Goal: Obtain resource: Download file/media

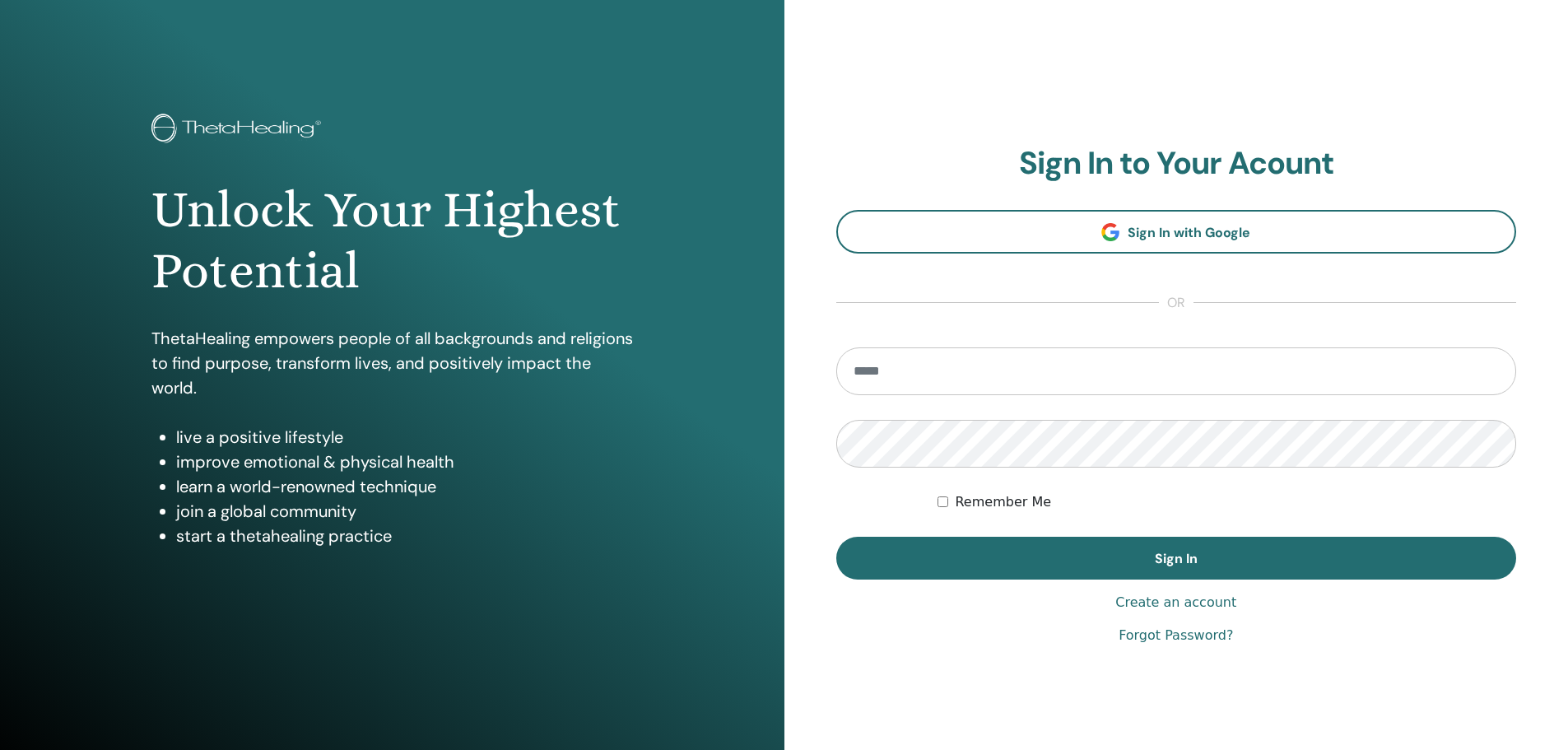
click at [913, 375] on input "email" at bounding box center [1177, 371] width 681 height 48
type input "**********"
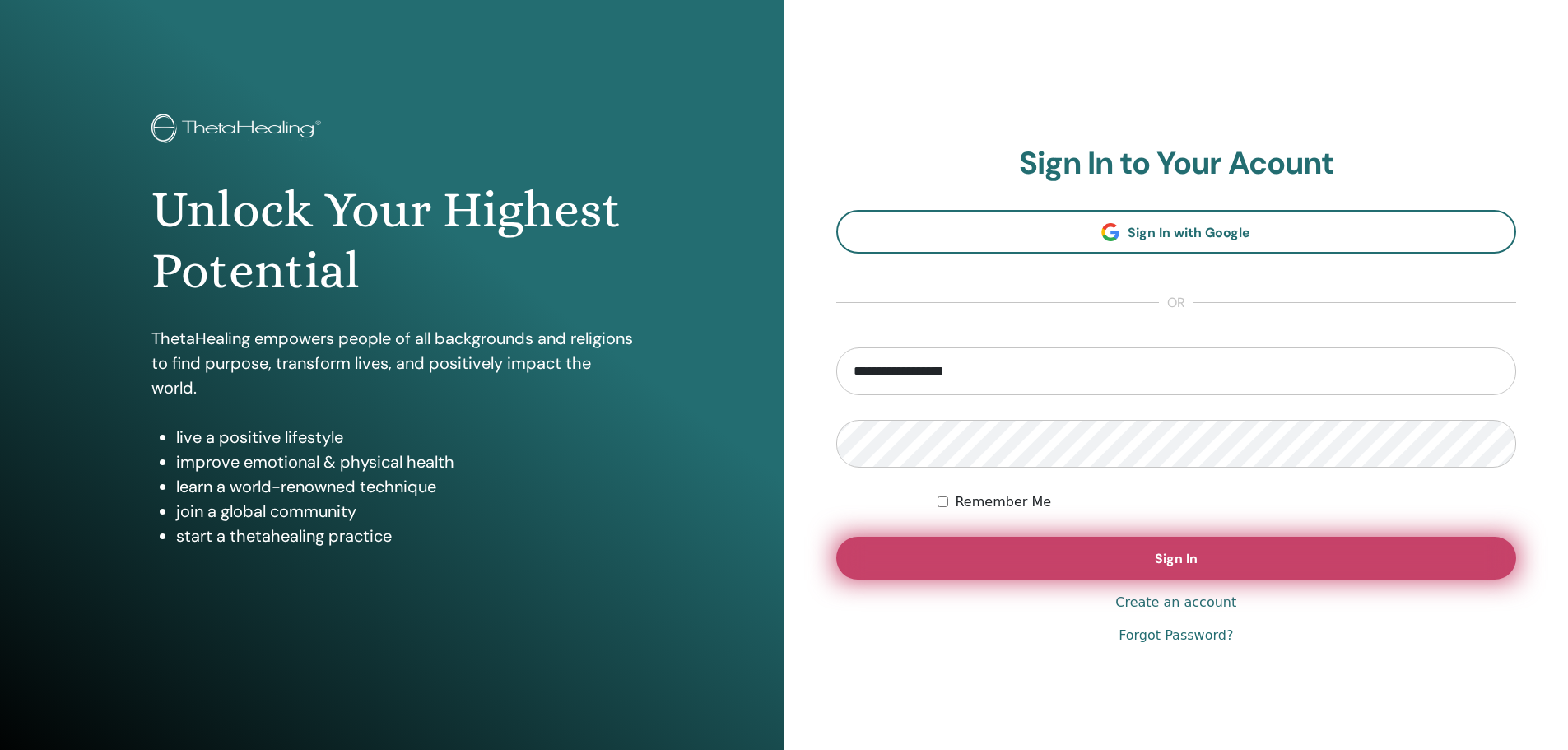
click at [1077, 554] on button "Sign In" at bounding box center [1177, 557] width 681 height 43
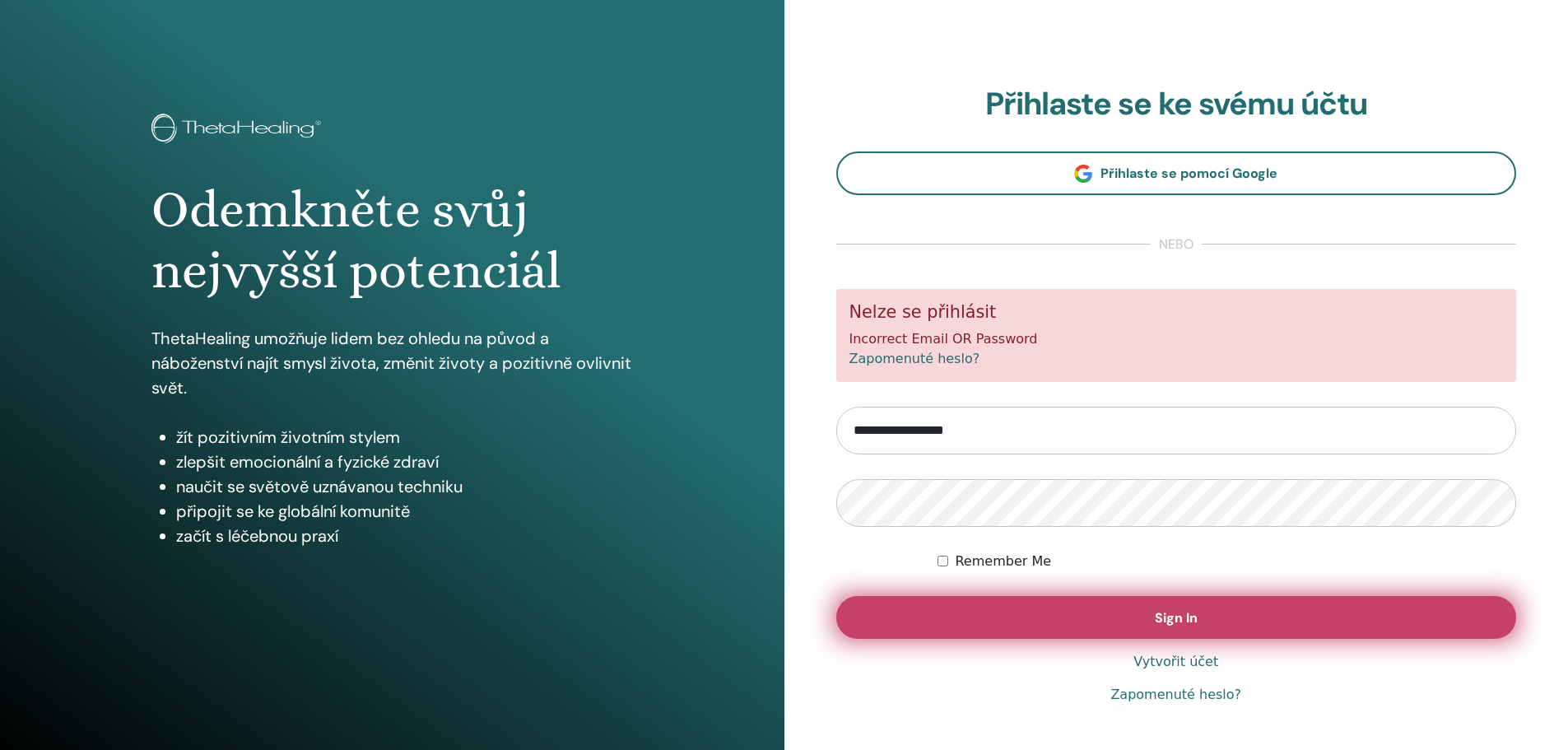
click at [1108, 621] on button "Sign In" at bounding box center [1177, 617] width 681 height 43
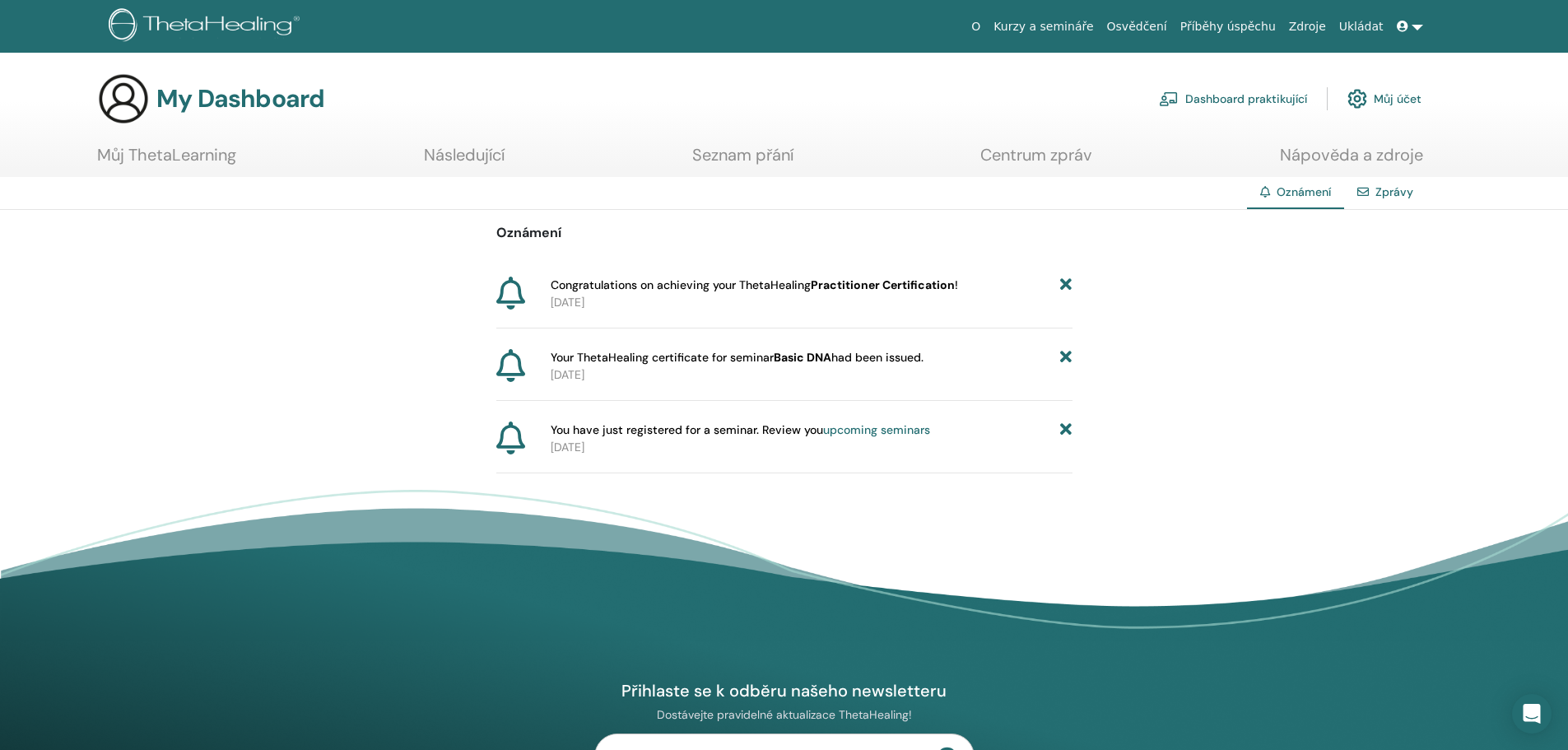
click at [179, 150] on link "Můj ThetaLearning" at bounding box center [167, 161] width 139 height 32
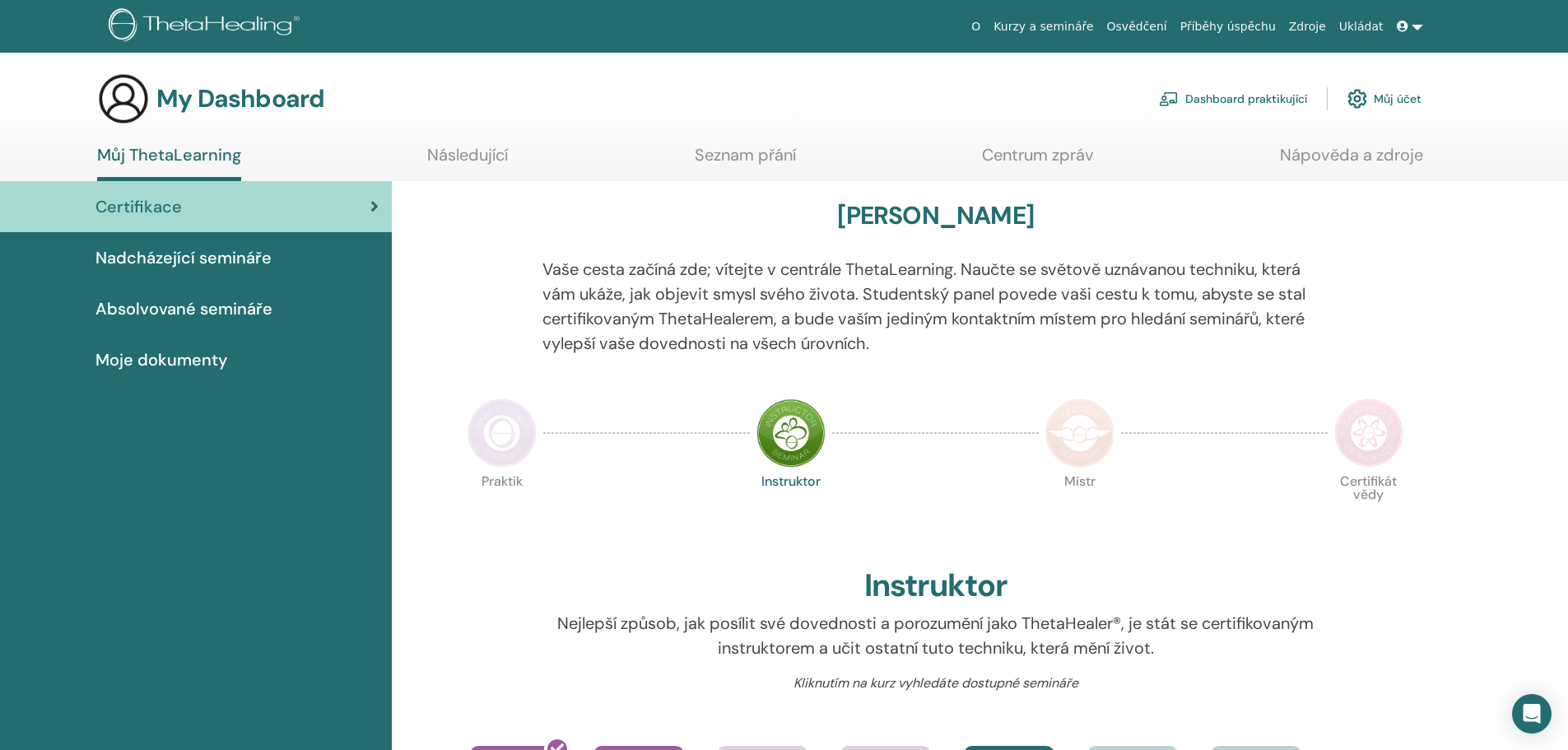
click at [163, 311] on span "Absolvované semináře" at bounding box center [184, 308] width 177 height 25
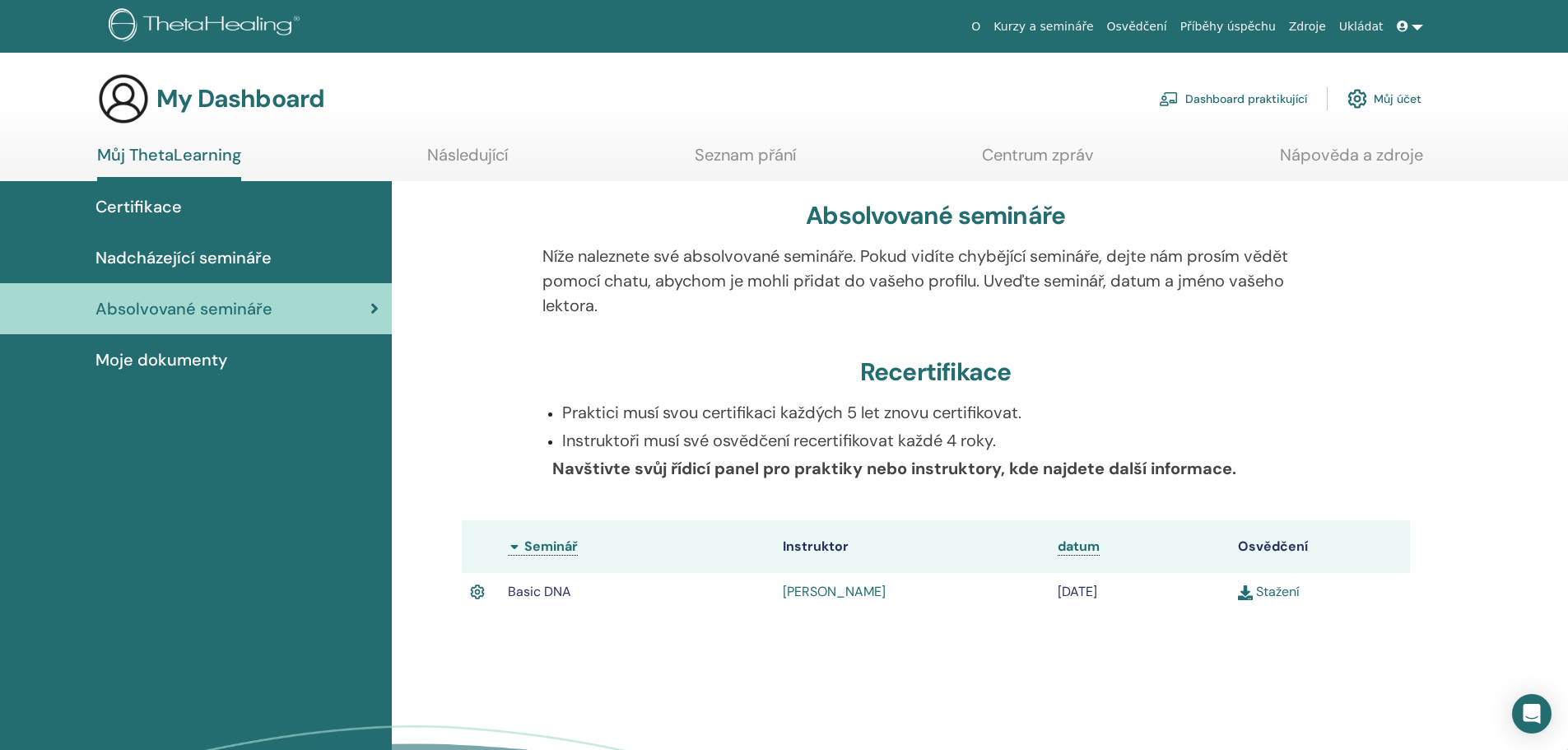
click at [1284, 593] on link "Stažení" at bounding box center [1269, 591] width 62 height 17
click at [1283, 589] on link "Stažení" at bounding box center [1269, 591] width 62 height 17
